Goal: Task Accomplishment & Management: Use online tool/utility

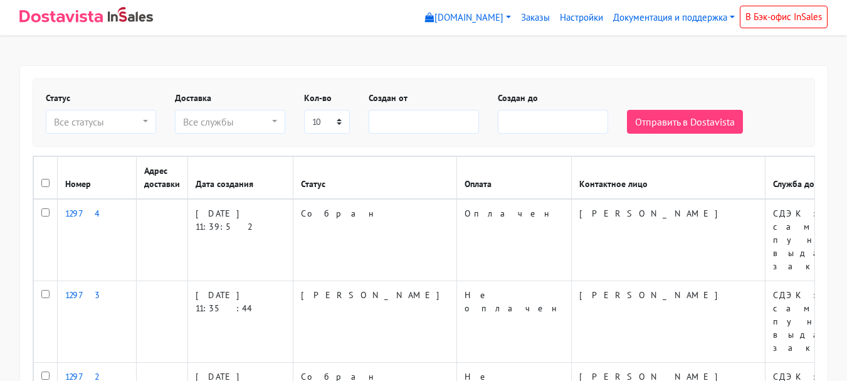
select select
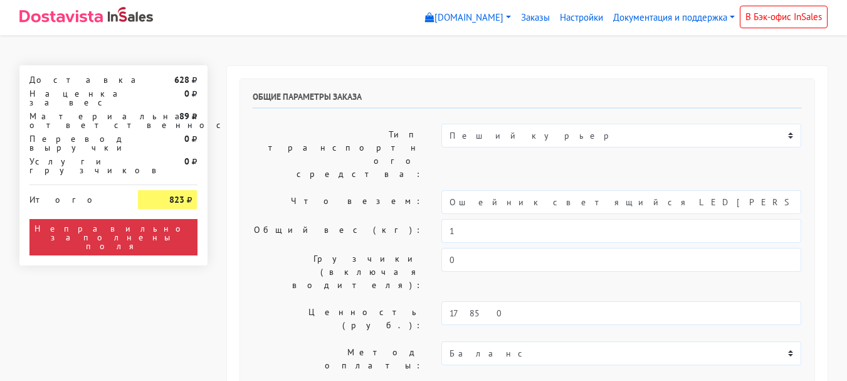
select select "11:00"
click at [164, 190] on div "776" at bounding box center [167, 199] width 59 height 19
click at [166, 190] on div "776" at bounding box center [167, 199] width 59 height 19
copy strong "776"
